Goal: Information Seeking & Learning: Find specific page/section

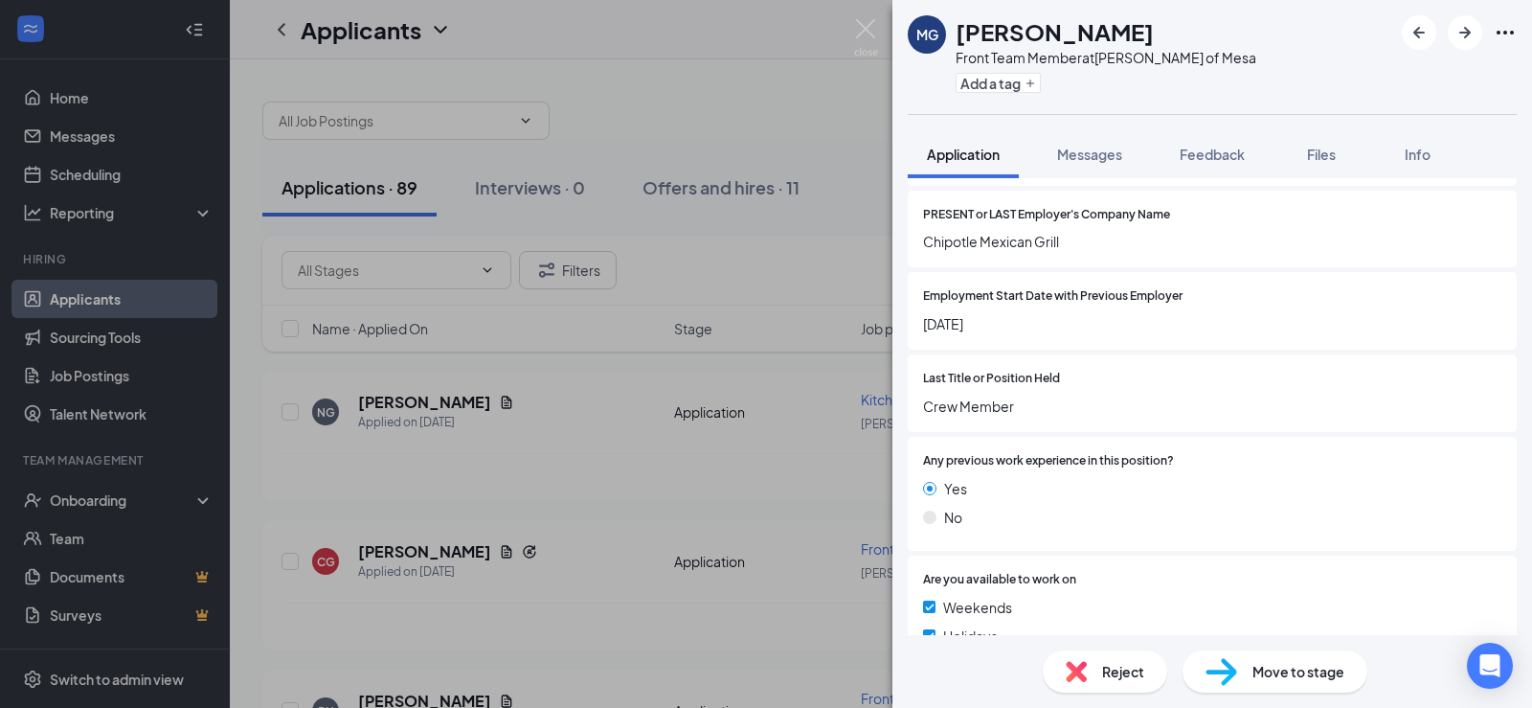
scroll to position [1149, 0]
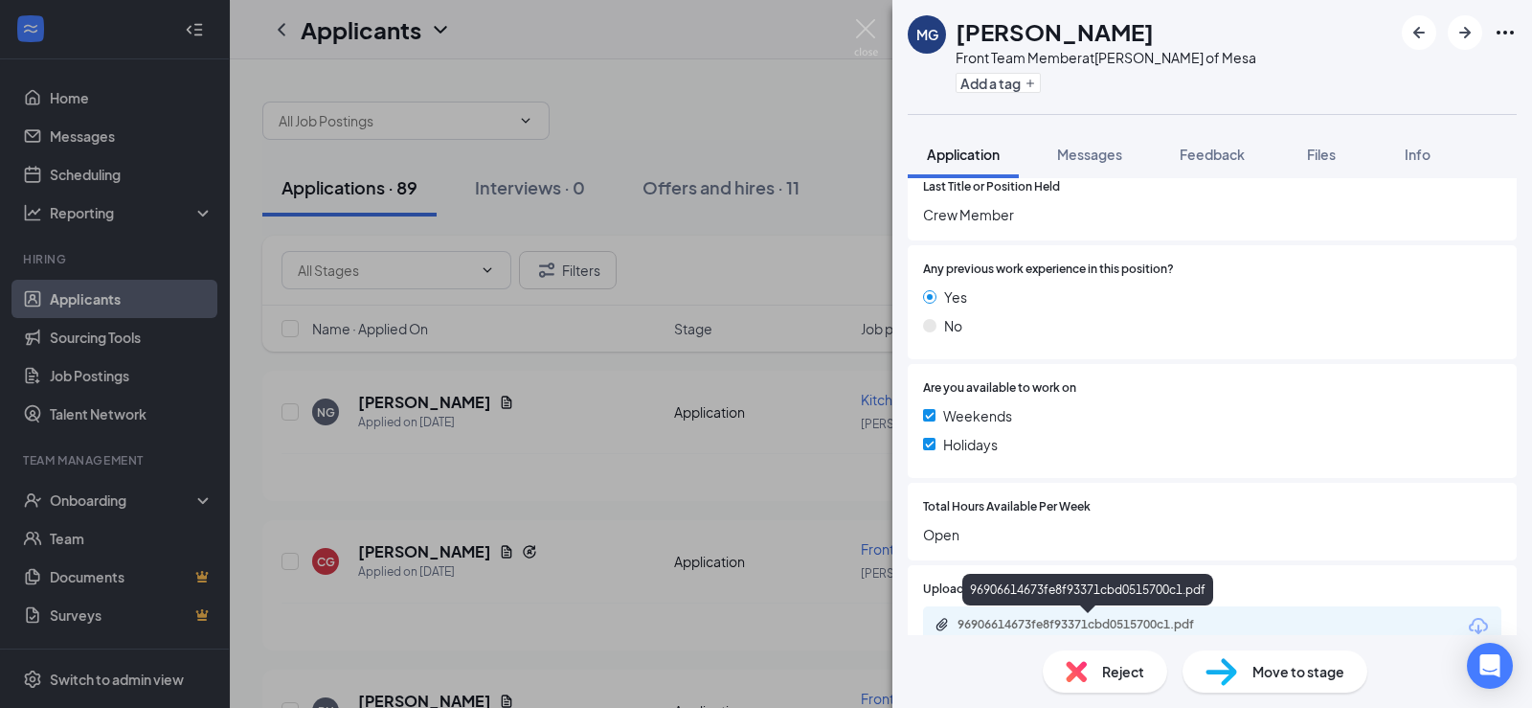
click at [1137, 617] on div "96906614673fe8f93371cbd0515700c1.pdf" at bounding box center [1092, 624] width 268 height 15
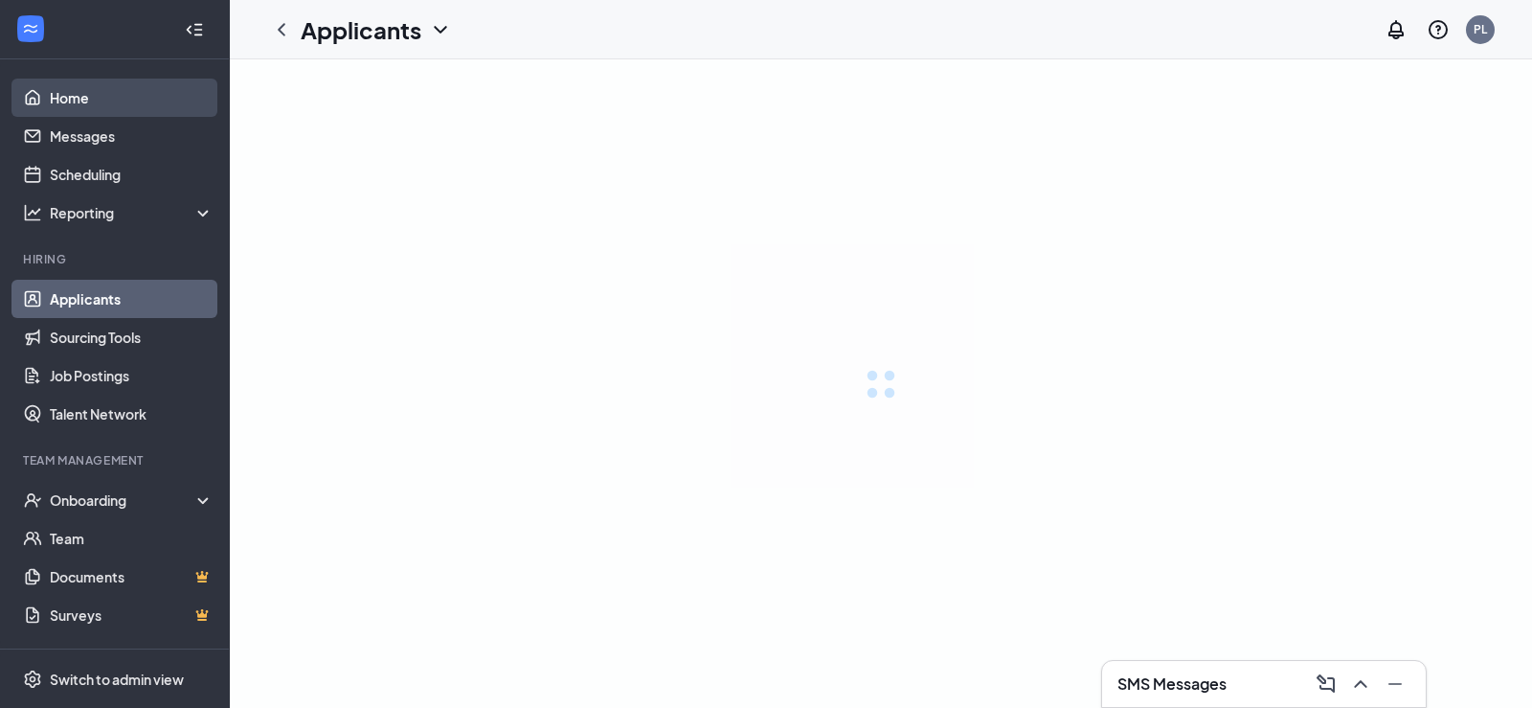
click at [50, 89] on link "Home" at bounding box center [132, 98] width 164 height 38
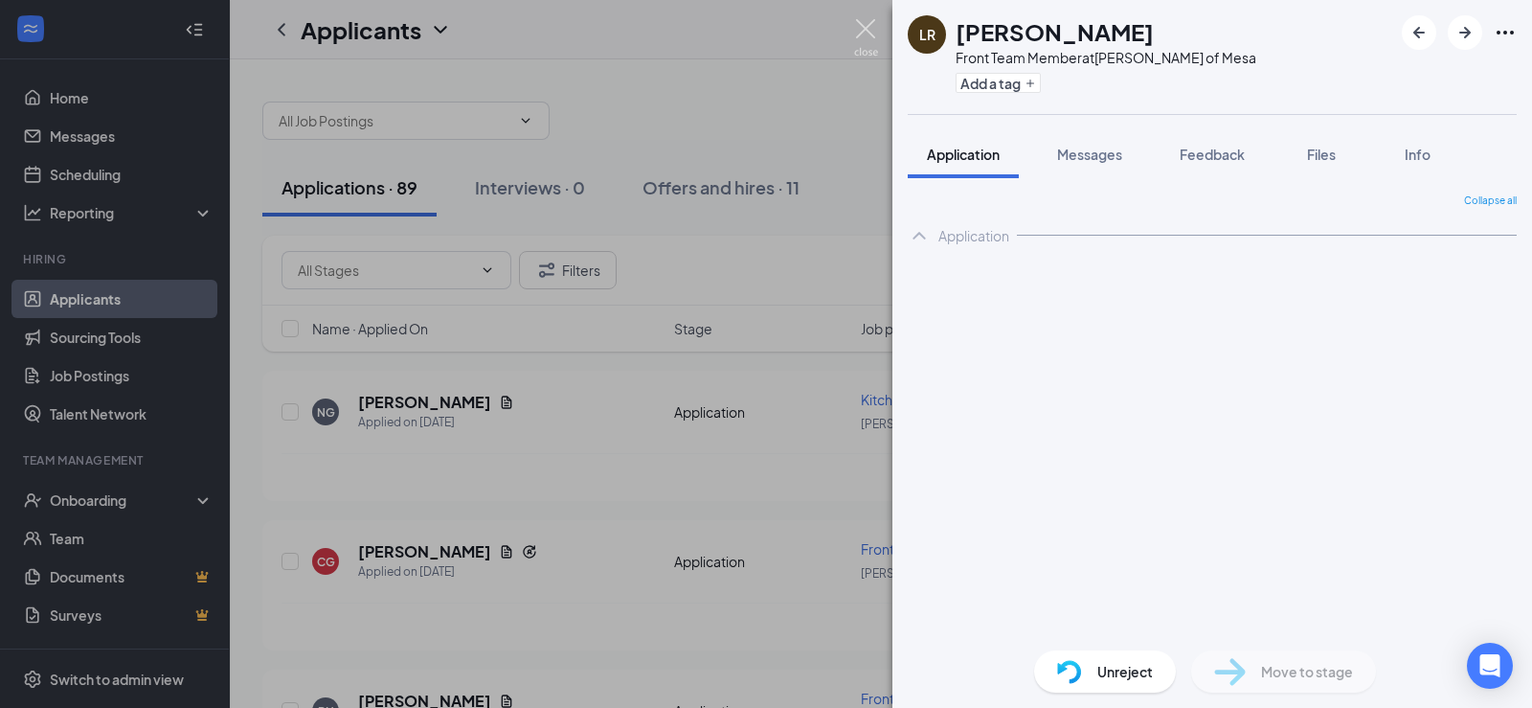
click at [862, 26] on img at bounding box center [866, 37] width 24 height 37
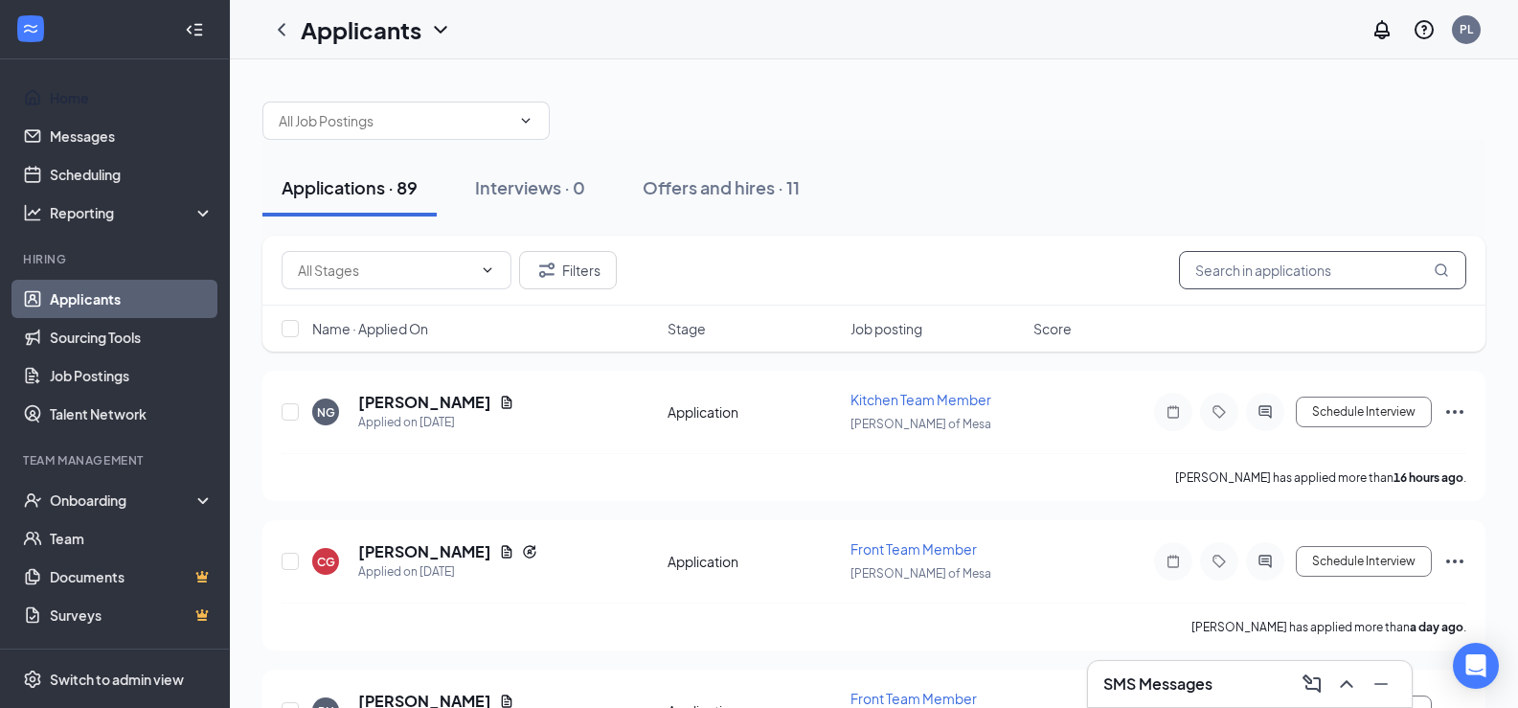
click at [1233, 271] on input "text" at bounding box center [1322, 270] width 287 height 38
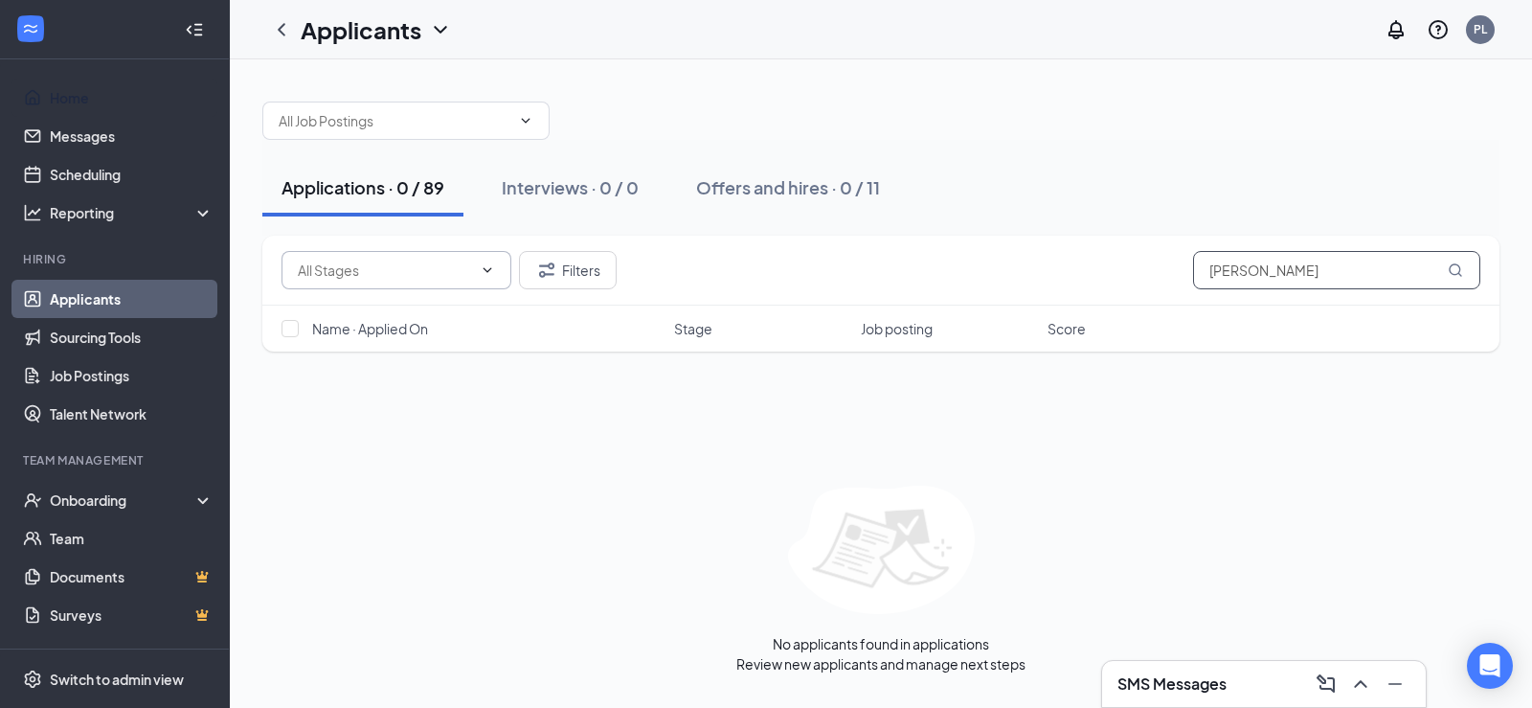
type input "[PERSON_NAME]"
click at [494, 266] on icon "ChevronDown" at bounding box center [487, 269] width 15 height 15
click at [489, 266] on icon "ChevronDown" at bounding box center [487, 269] width 15 height 15
click at [1404, 273] on input "[PERSON_NAME]" at bounding box center [1336, 270] width 287 height 38
click at [1146, 613] on div "No applicants found in applications Review new applicants and manage next steps" at bounding box center [880, 580] width 1237 height 188
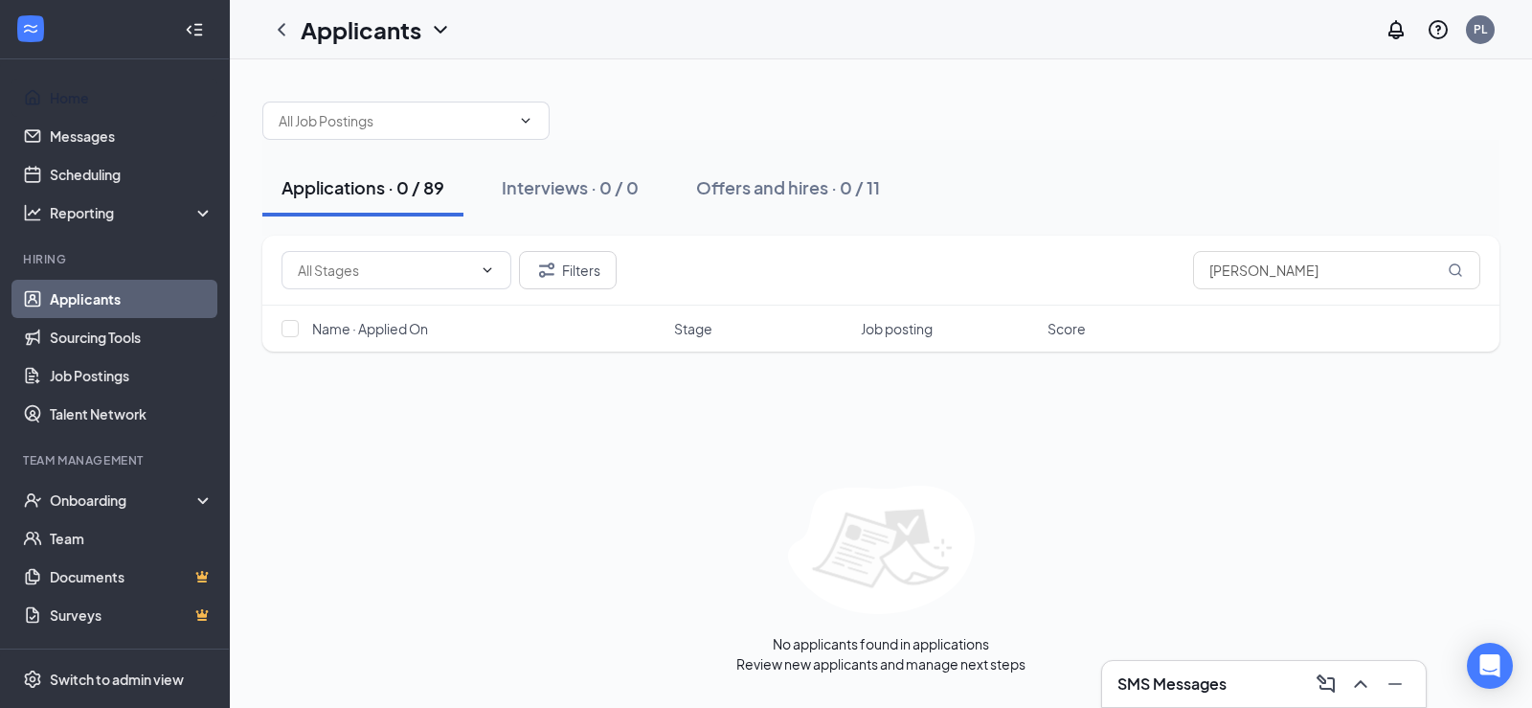
drag, startPoint x: 651, startPoint y: 402, endPoint x: 336, endPoint y: 404, distance: 315.1
click at [628, 404] on div "Filters [PERSON_NAME] Name · Applied On Stage Job posting Score No applicants f…" at bounding box center [880, 455] width 1237 height 438
click at [89, 289] on link "Applicants" at bounding box center [132, 299] width 164 height 38
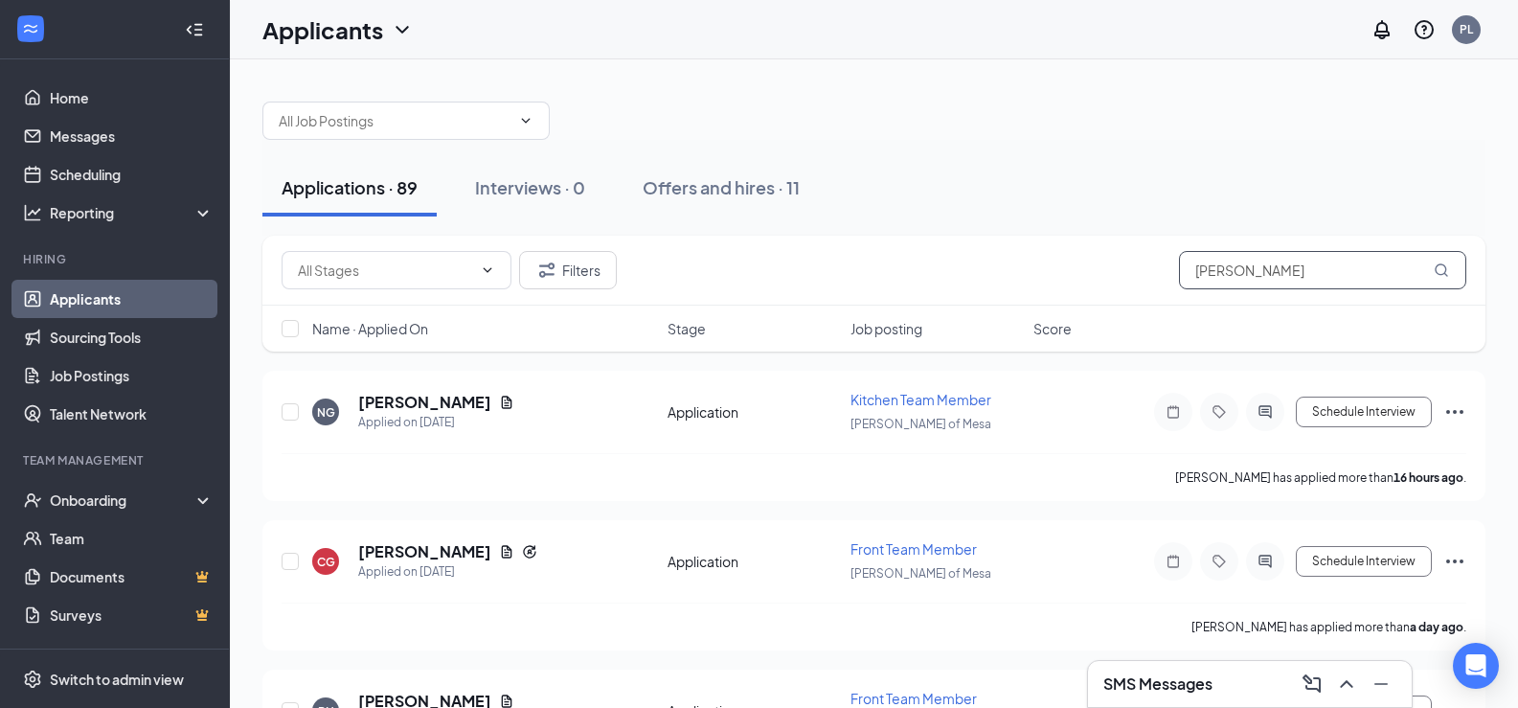
click at [1260, 272] on input "[PERSON_NAME]" at bounding box center [1322, 270] width 287 height 38
click at [1441, 268] on icon "MagnifyingGlass" at bounding box center [1441, 269] width 15 height 15
click at [1437, 264] on icon "MagnifyingGlass" at bounding box center [1441, 269] width 15 height 15
click at [517, 184] on div "Interviews · 0" at bounding box center [530, 187] width 110 height 24
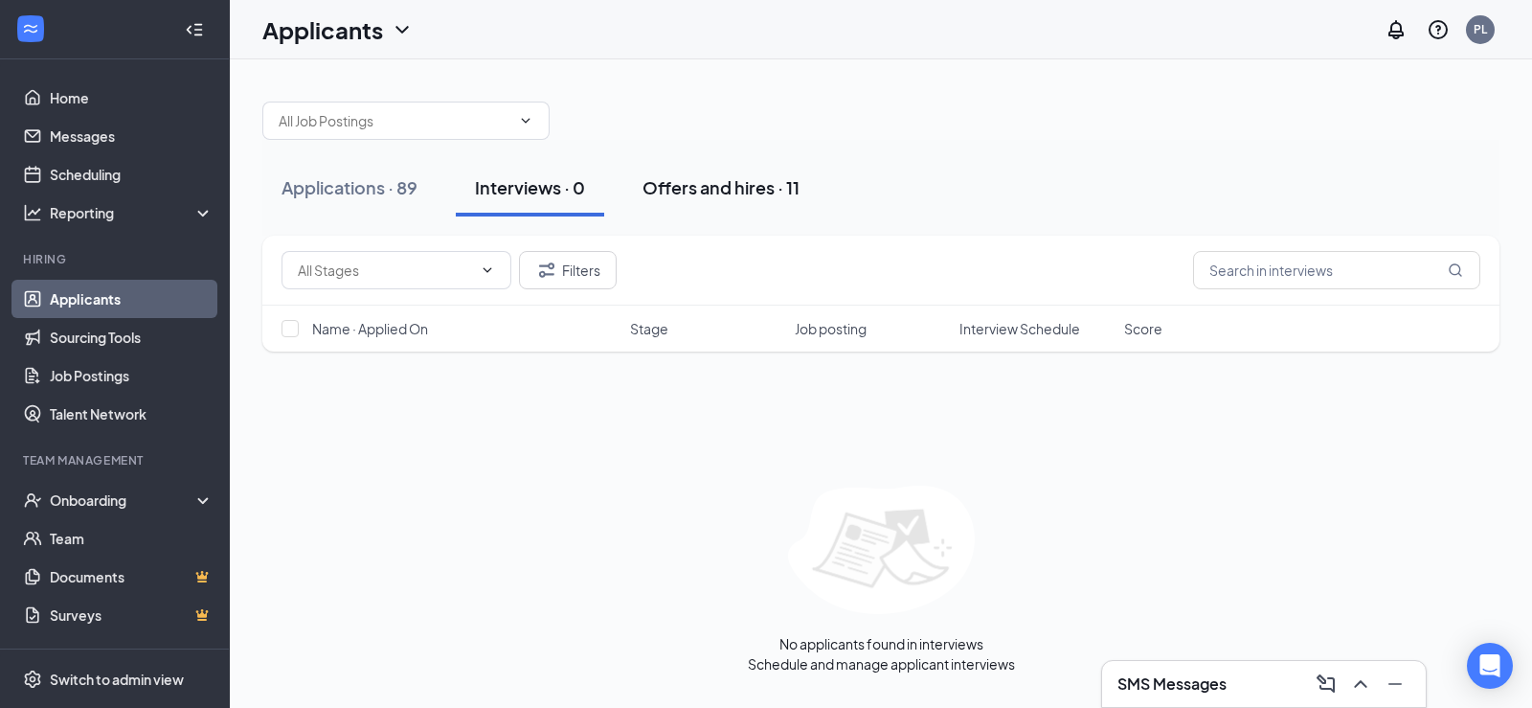
click at [711, 190] on div "Offers and hires · 11" at bounding box center [721, 187] width 157 height 24
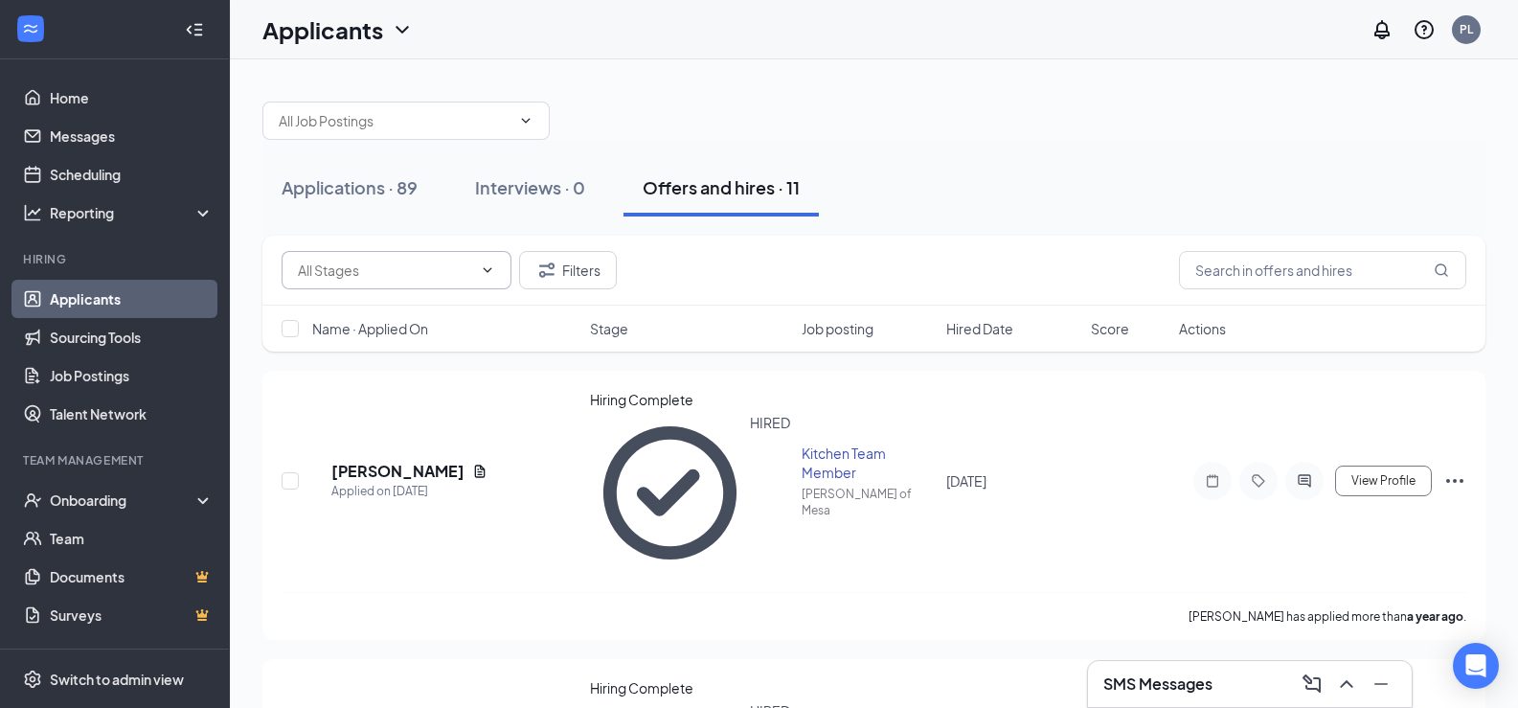
click at [375, 275] on input "text" at bounding box center [385, 270] width 174 height 21
click at [458, 244] on div "Hiring Complete (51) Onsite Interview (10) Filters" at bounding box center [873, 271] width 1223 height 70
click at [486, 114] on input "text" at bounding box center [395, 120] width 232 height 21
